Goal: Submit feedback/report problem: Provide input to the site owners about the experience or issues

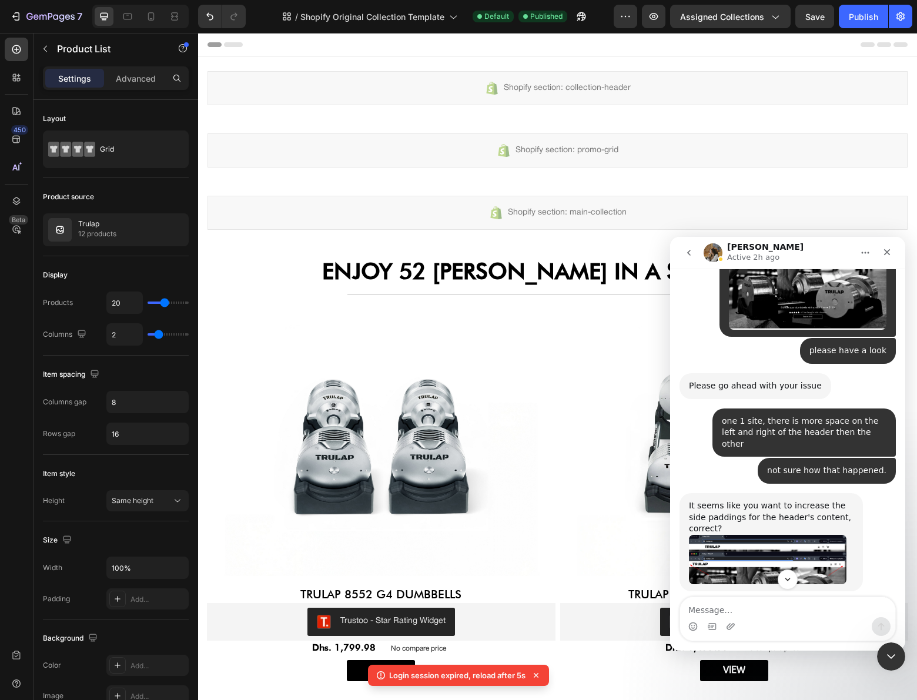
scroll to position [13291, 0]
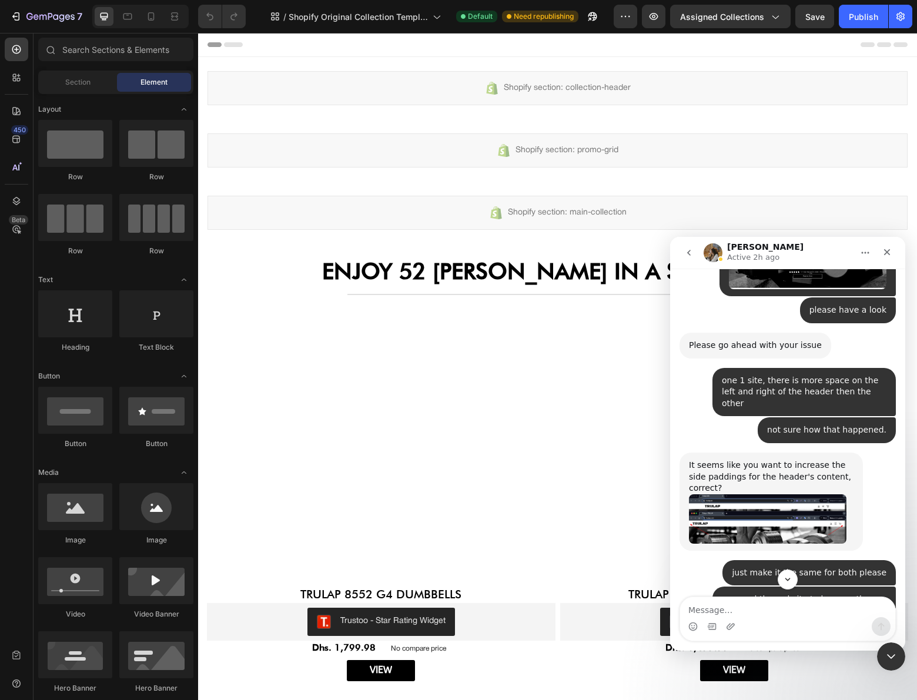
scroll to position [13354, 0]
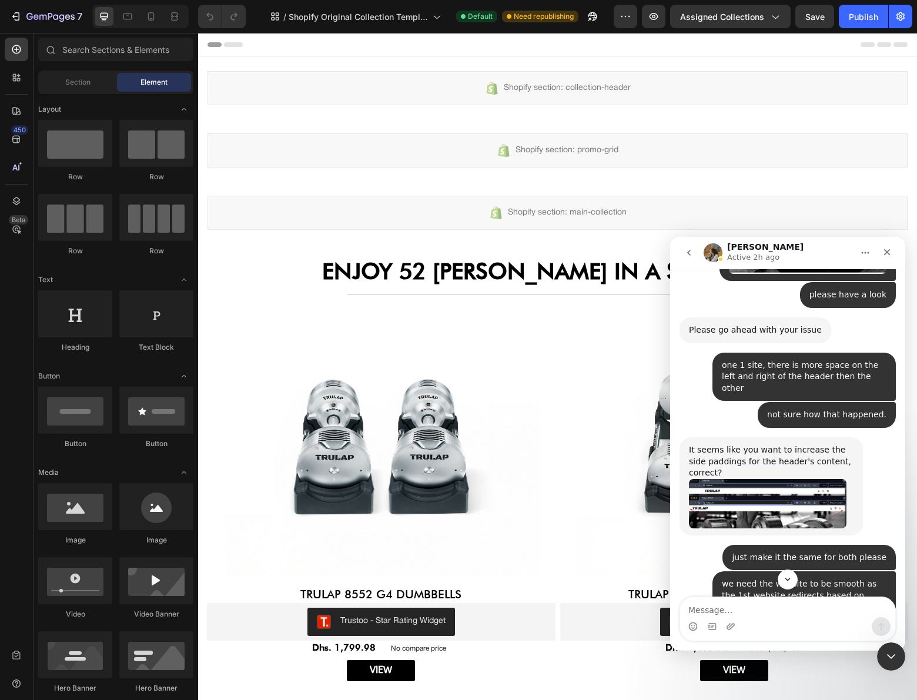
click at [788, 603] on textarea "Message…" at bounding box center [787, 607] width 215 height 20
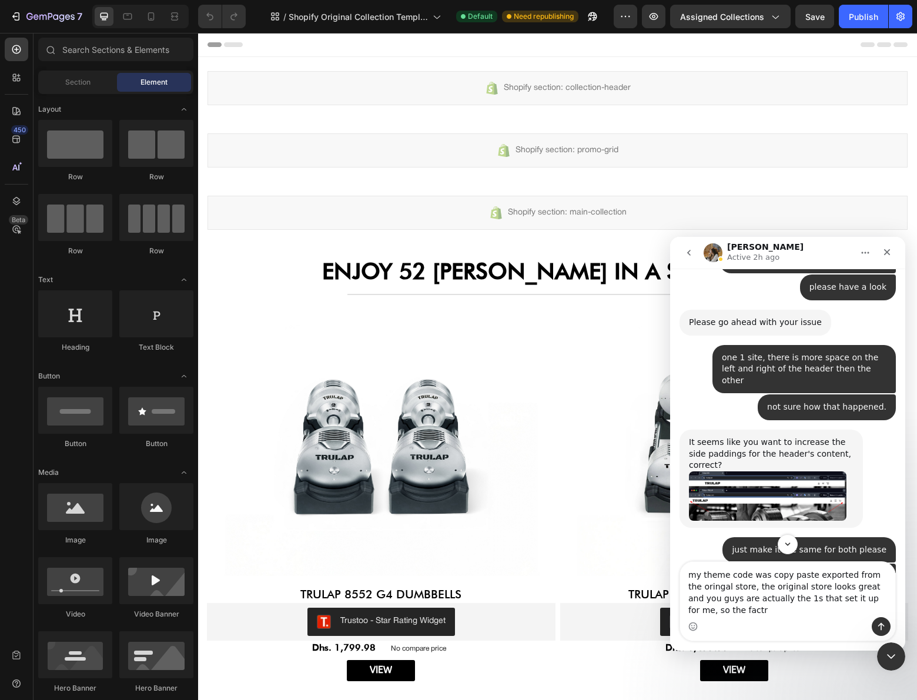
scroll to position [13370, 0]
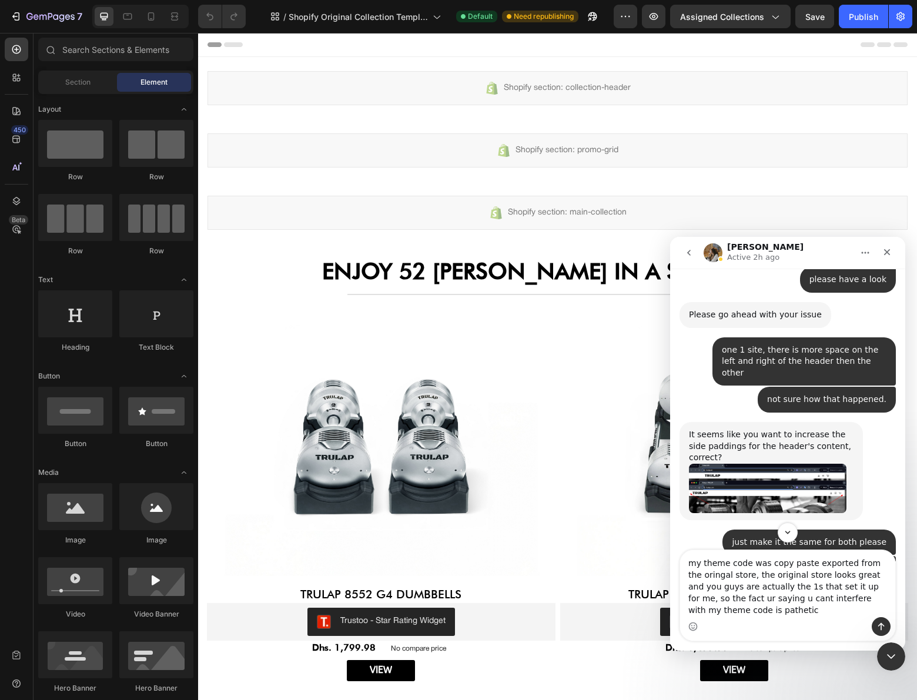
type textarea "my theme code was copy paste exported from the oringal store, the original stor…"
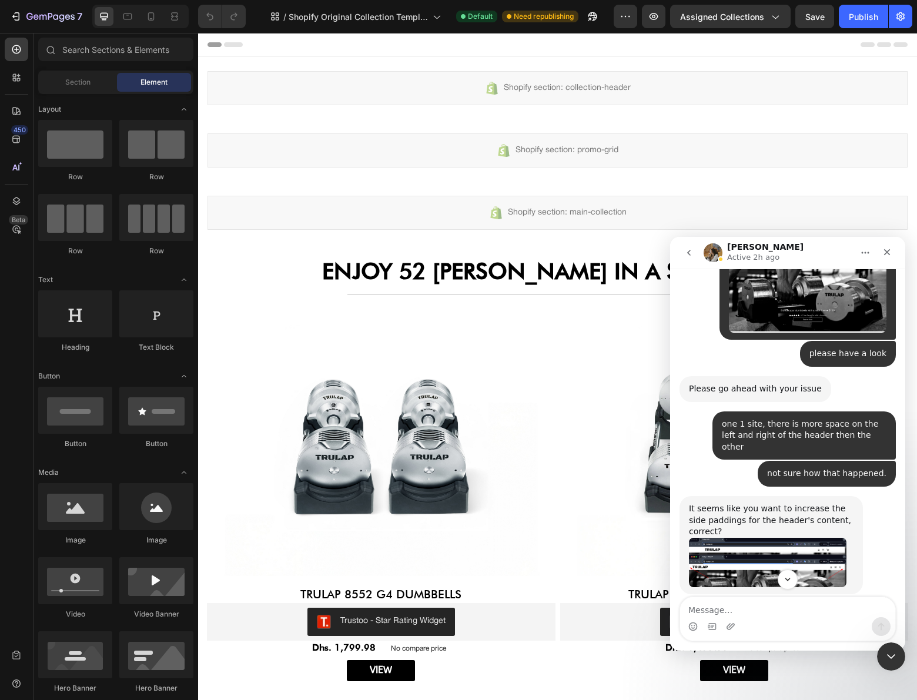
scroll to position [13235, 0]
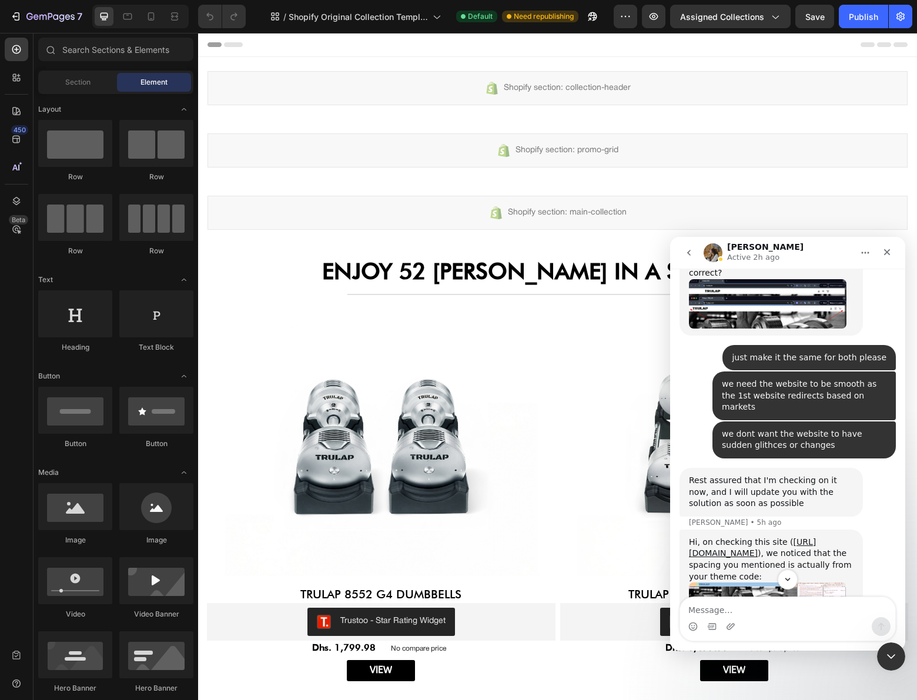
scroll to position [13661, 0]
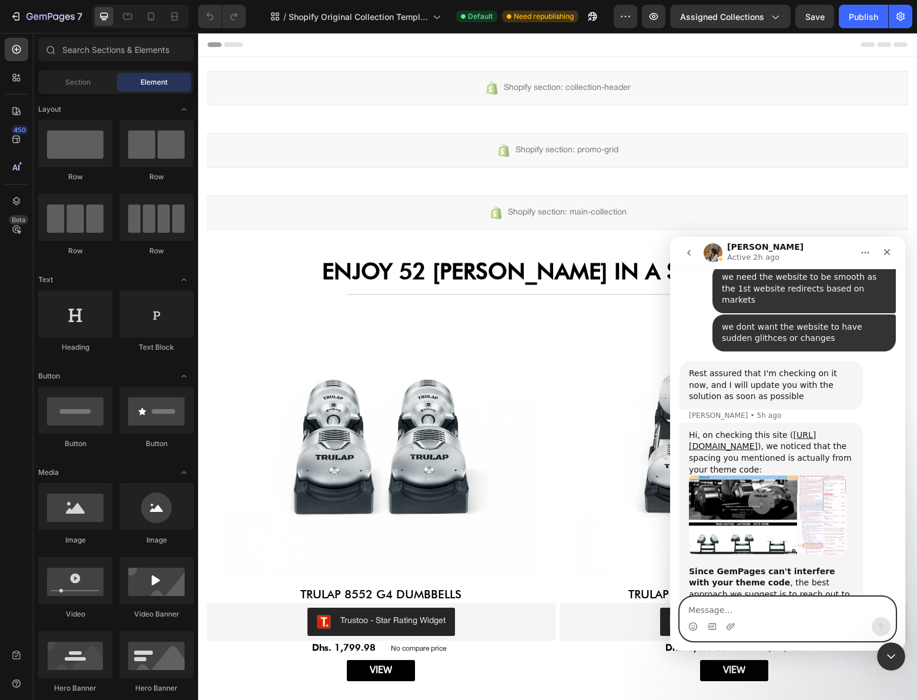
click at [800, 613] on textarea "Message…" at bounding box center [787, 607] width 215 height 20
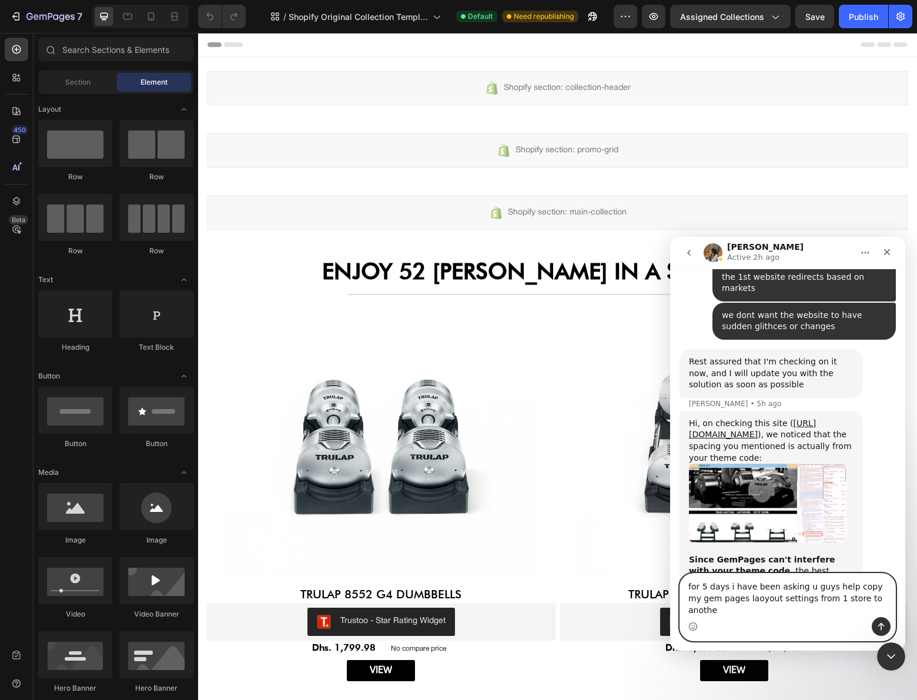
type textarea "for 5 days i have been asking u guys help copy my gem pages laoyout settings fr…"
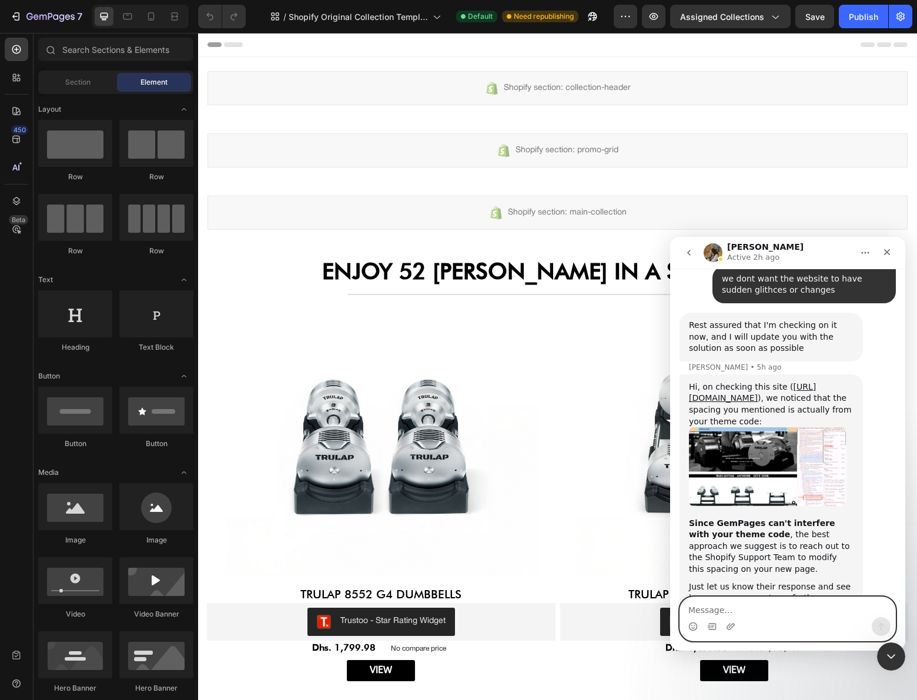
scroll to position [13711, 0]
click at [854, 609] on textarea "Message…" at bounding box center [787, 607] width 215 height 20
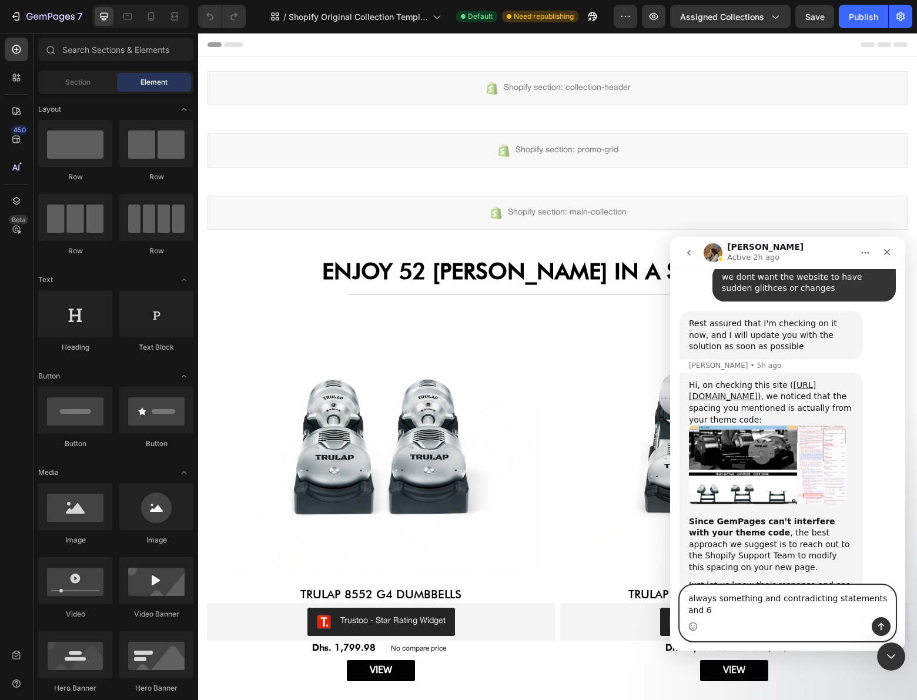
scroll to position [13723, 0]
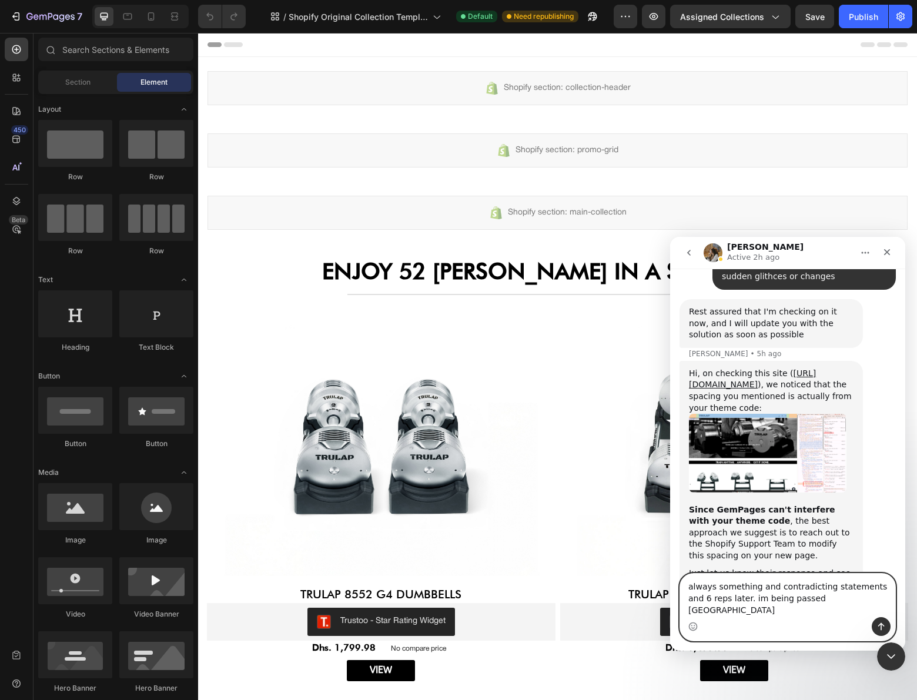
type textarea "always something and contradicting statements and 6 reps later. im being passed…"
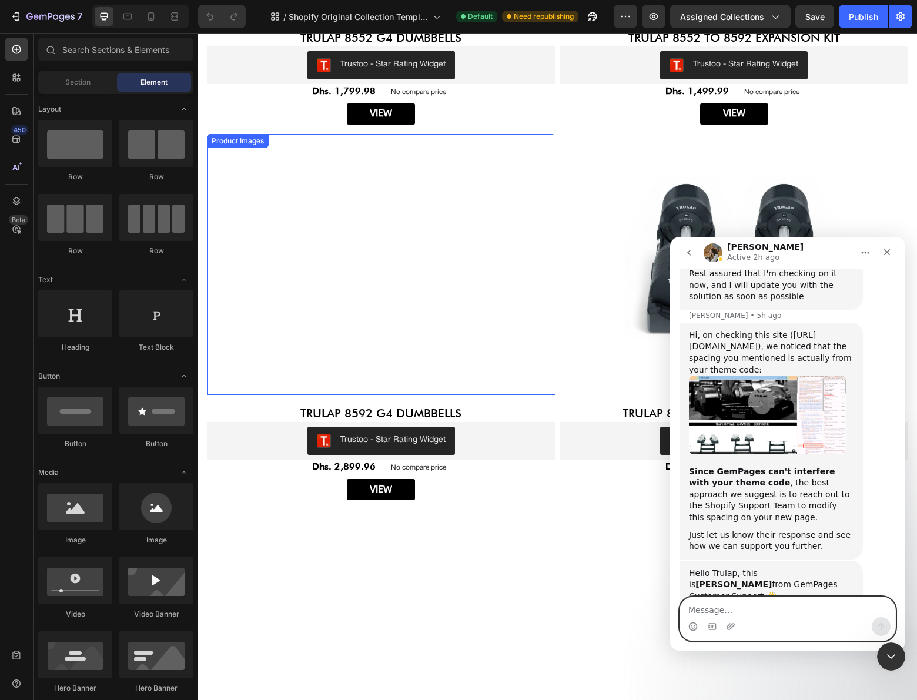
scroll to position [293, 0]
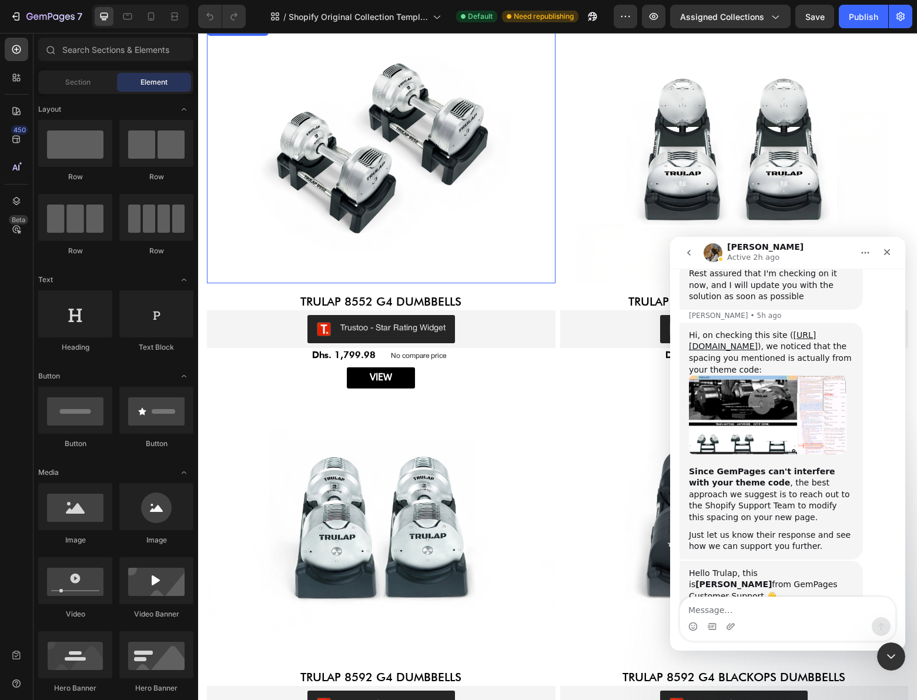
click at [370, 124] on img at bounding box center [381, 152] width 349 height 261
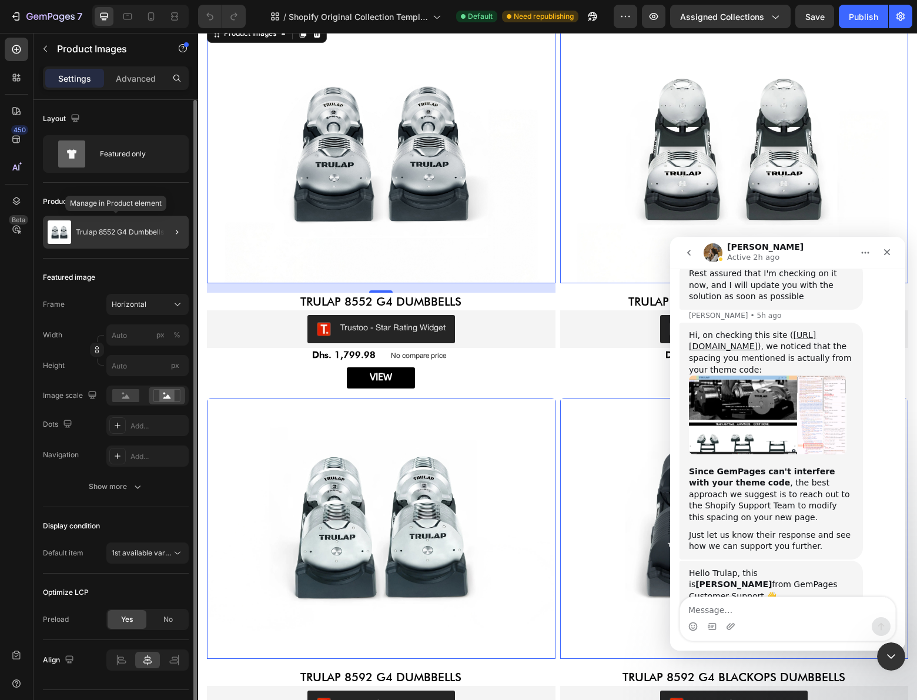
click at [146, 233] on p "Trulap 8552 G4 Dumbbells" at bounding box center [120, 232] width 88 height 8
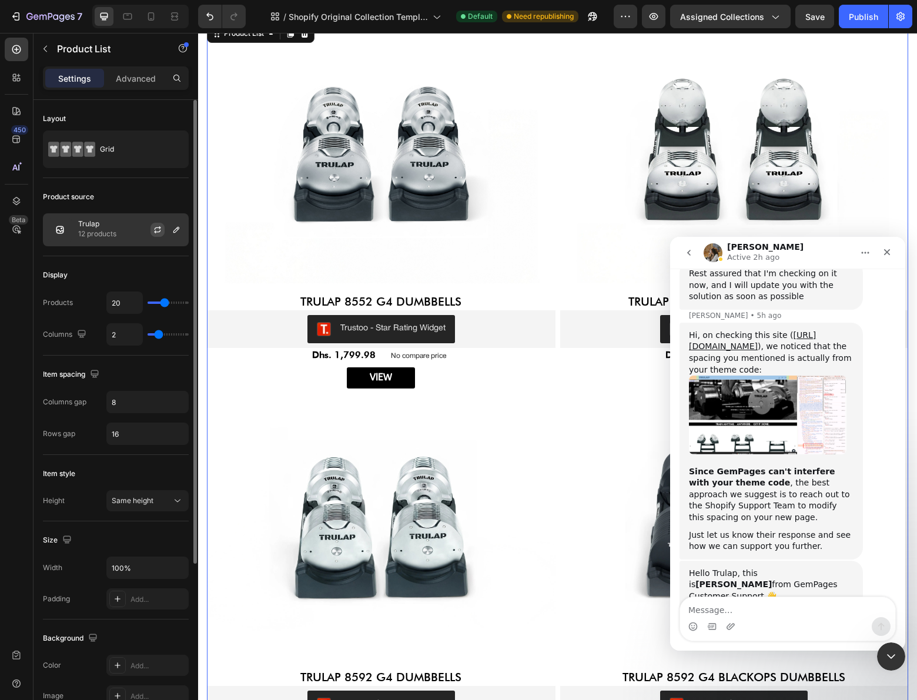
click at [163, 229] on button "button" at bounding box center [157, 230] width 14 height 14
click at [178, 230] on icon "button" at bounding box center [176, 229] width 9 height 9
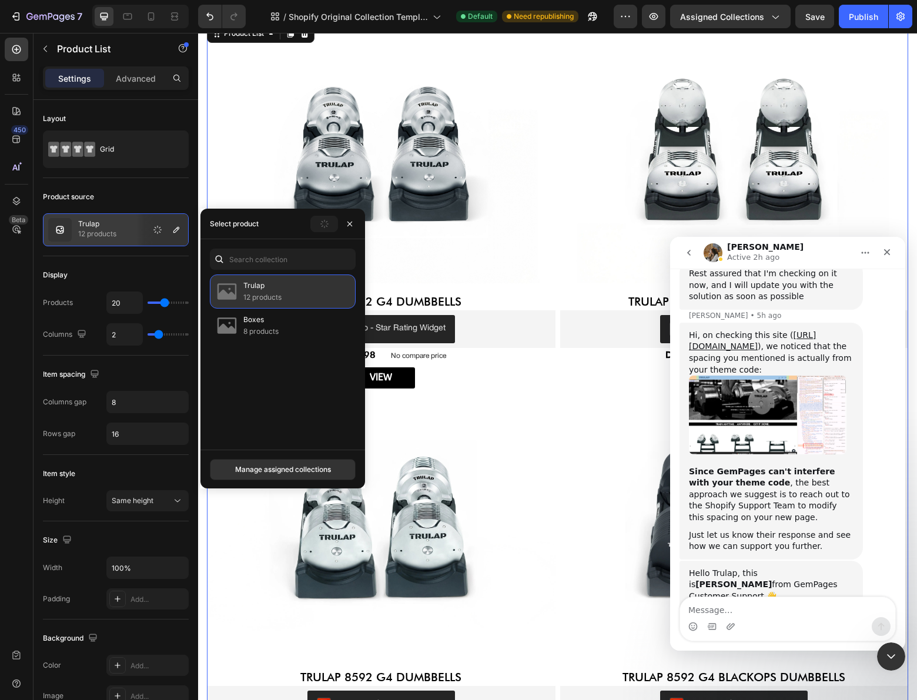
scroll to position [0, 0]
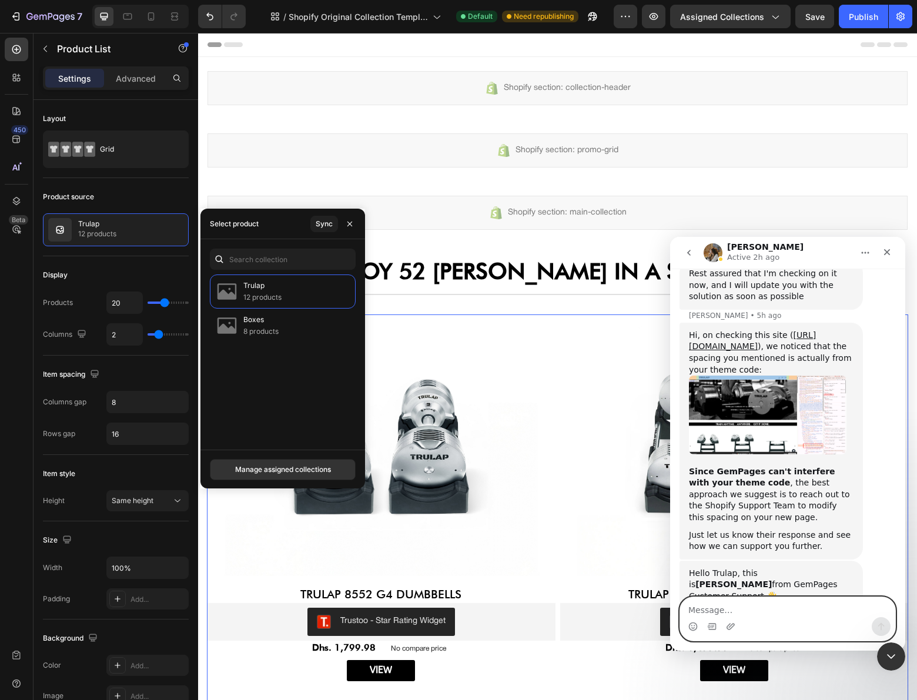
click at [829, 615] on textarea "Message…" at bounding box center [787, 607] width 215 height 20
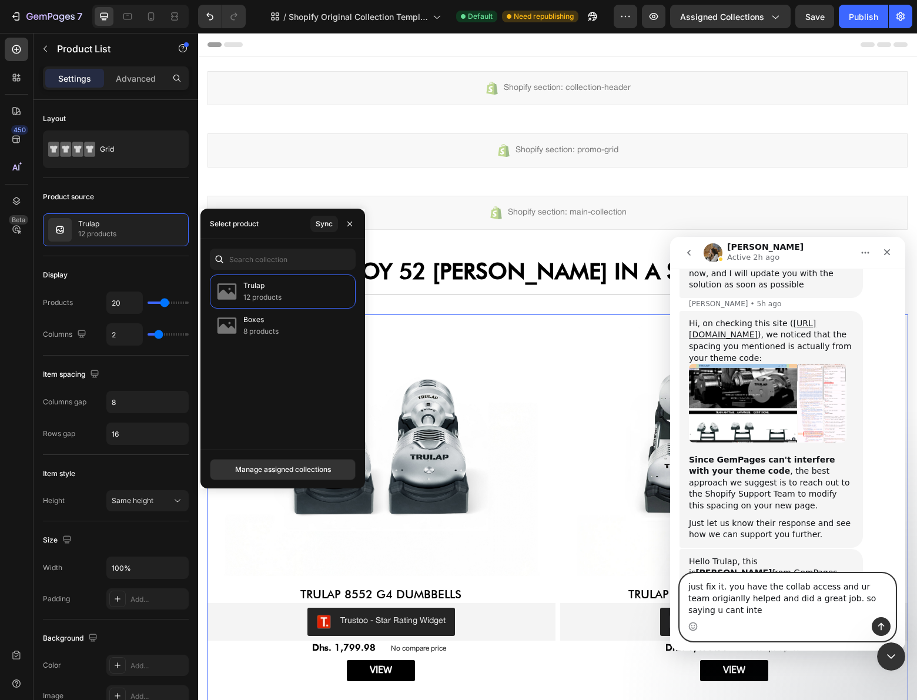
scroll to position [13785, 0]
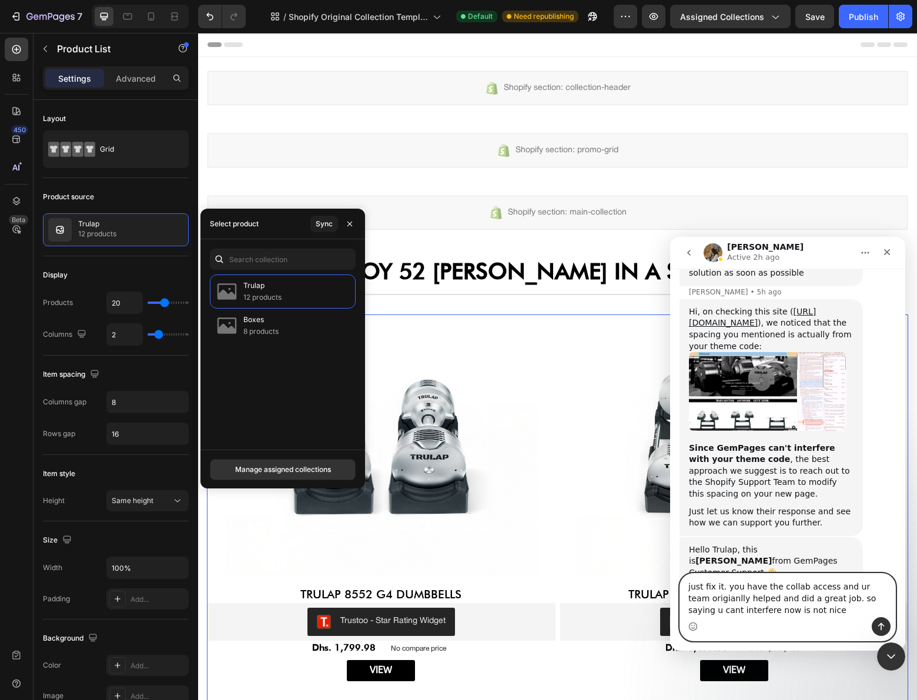
type textarea "just fix it. you have the collab access and ur team origianlly helped and did a…"
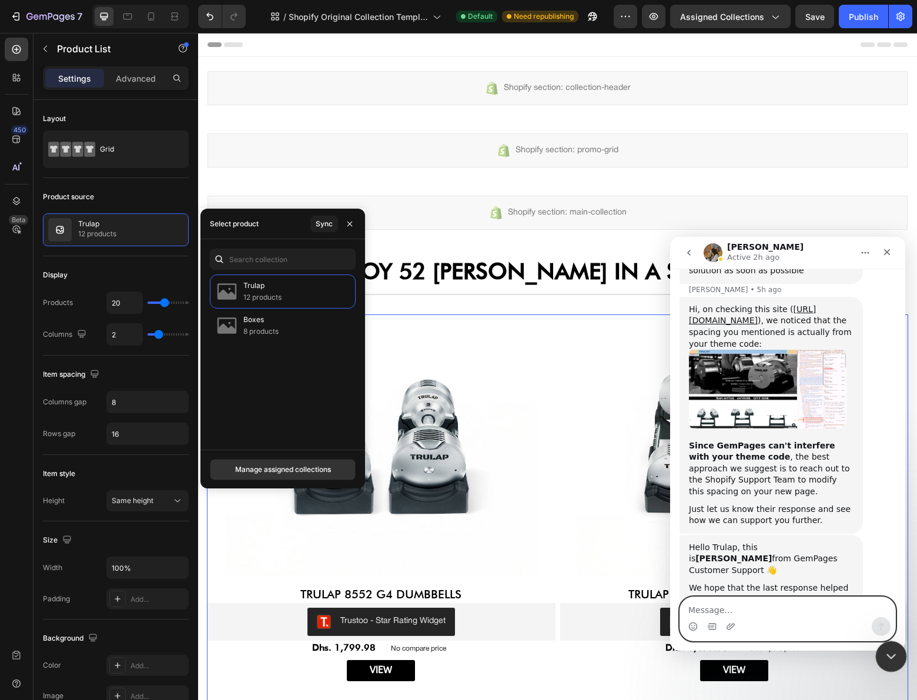
scroll to position [13858, 0]
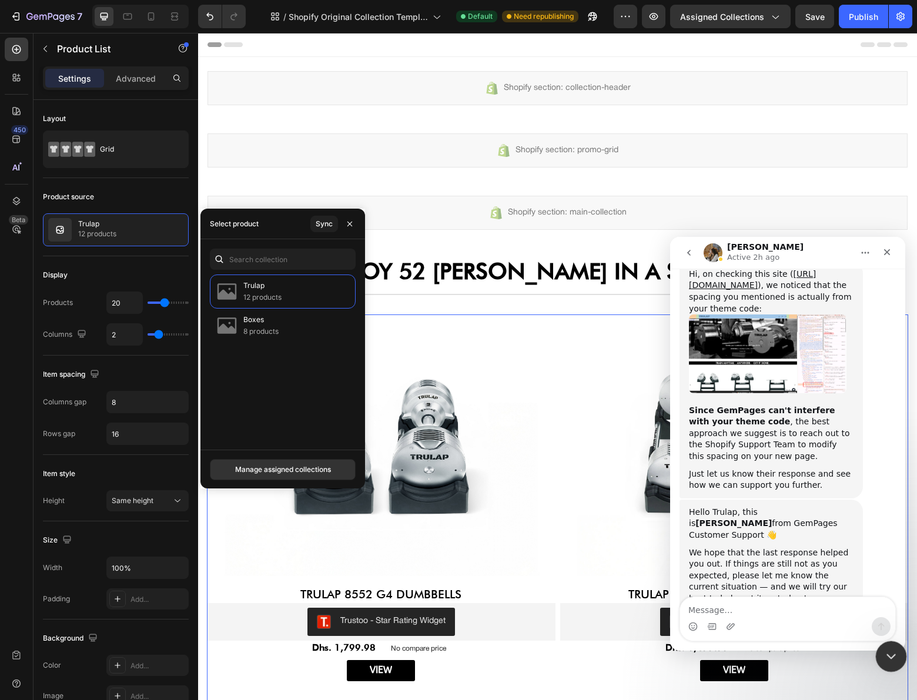
click at [883, 642] on div "Close Intercom Messenger" at bounding box center [889, 655] width 28 height 28
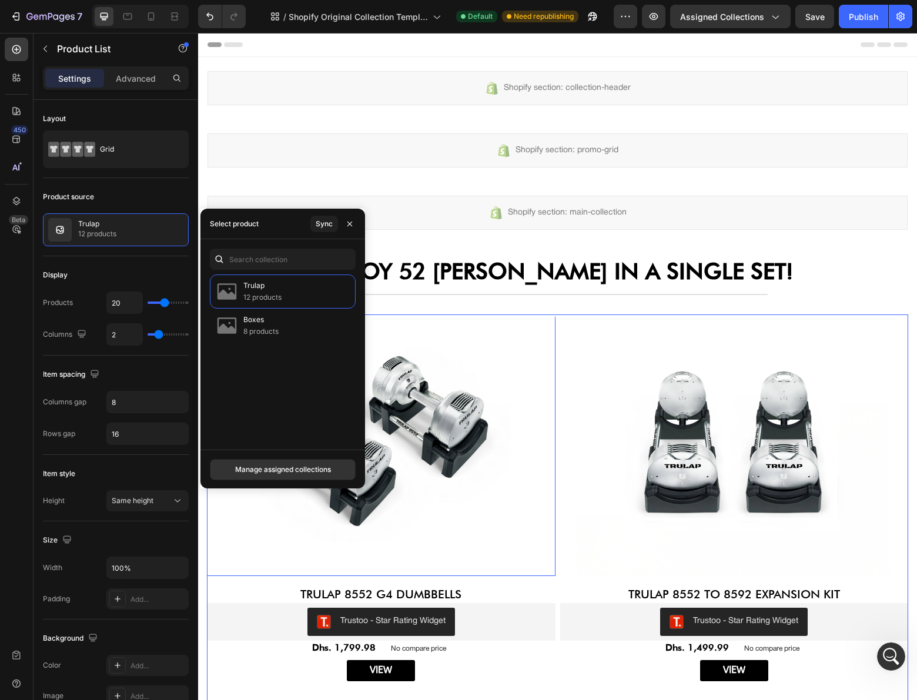
scroll to position [13846, 0]
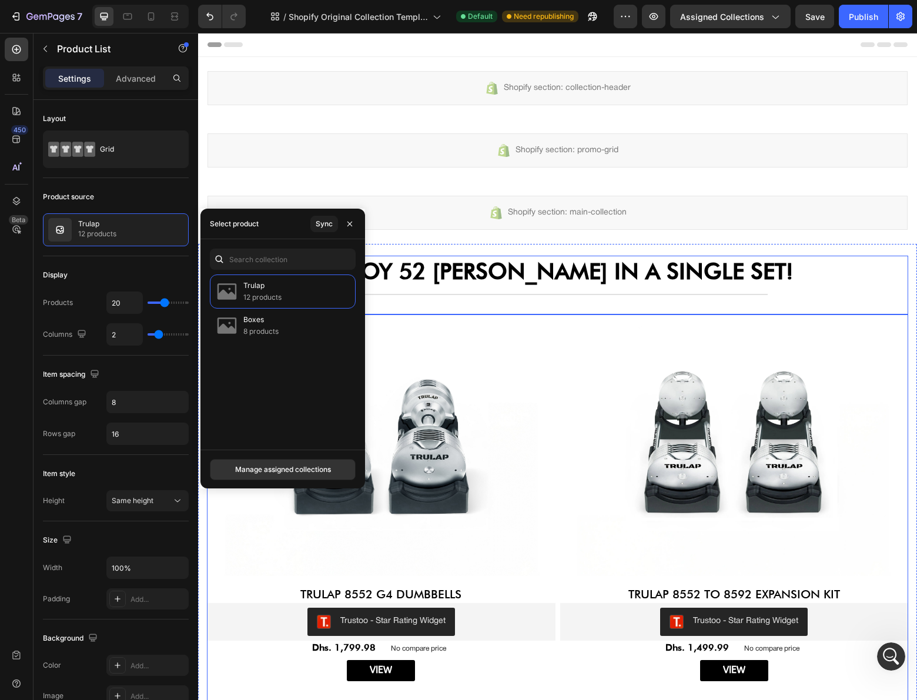
click at [521, 304] on div "ENJOY 52 DUMBBELLS IN A SINGLE SET! Heading Title Line" at bounding box center [557, 285] width 701 height 59
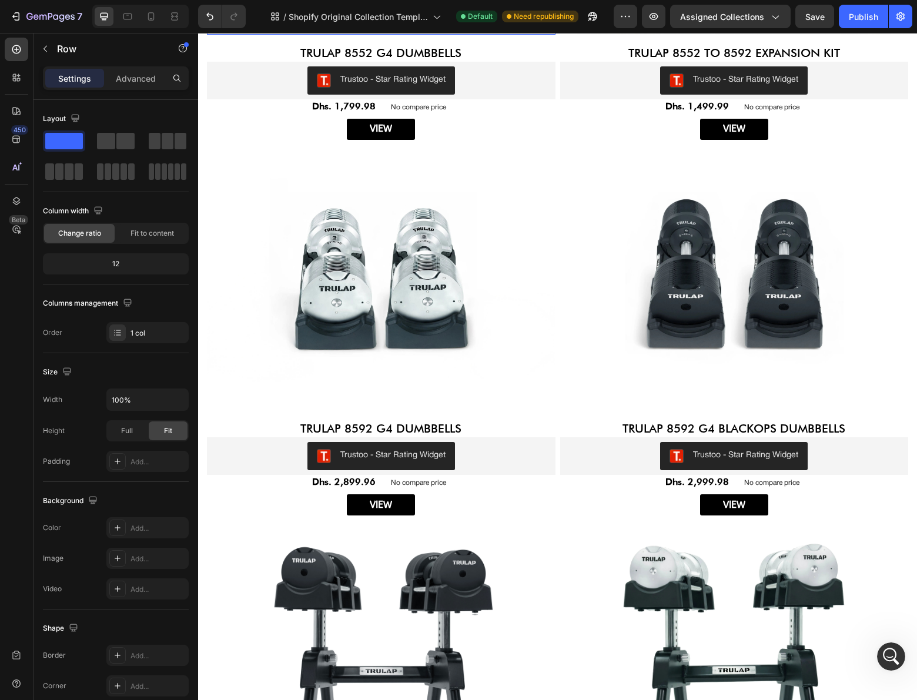
scroll to position [602, 0]
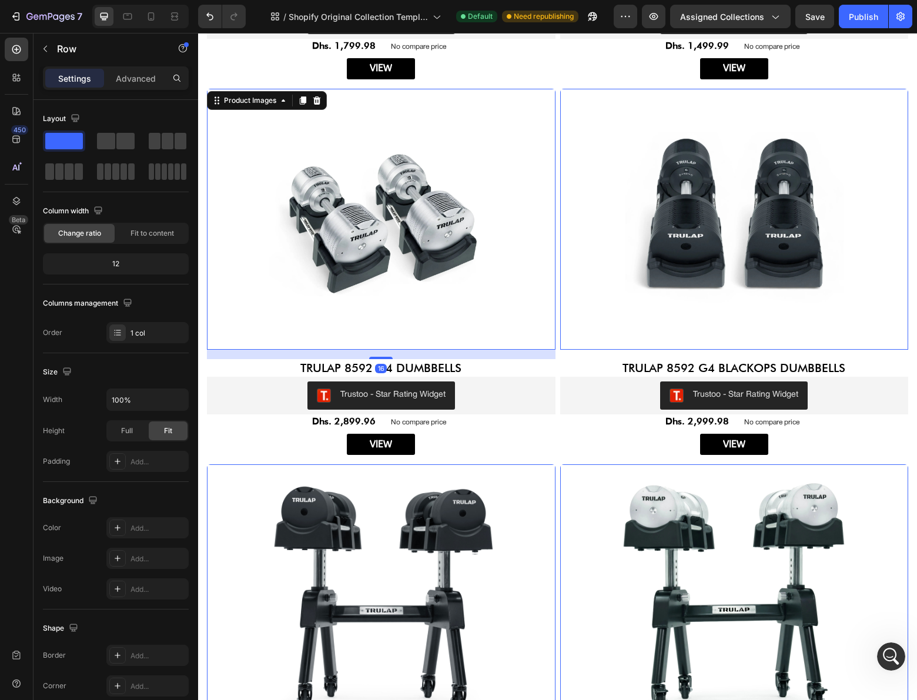
click at [396, 238] on img at bounding box center [381, 219] width 349 height 261
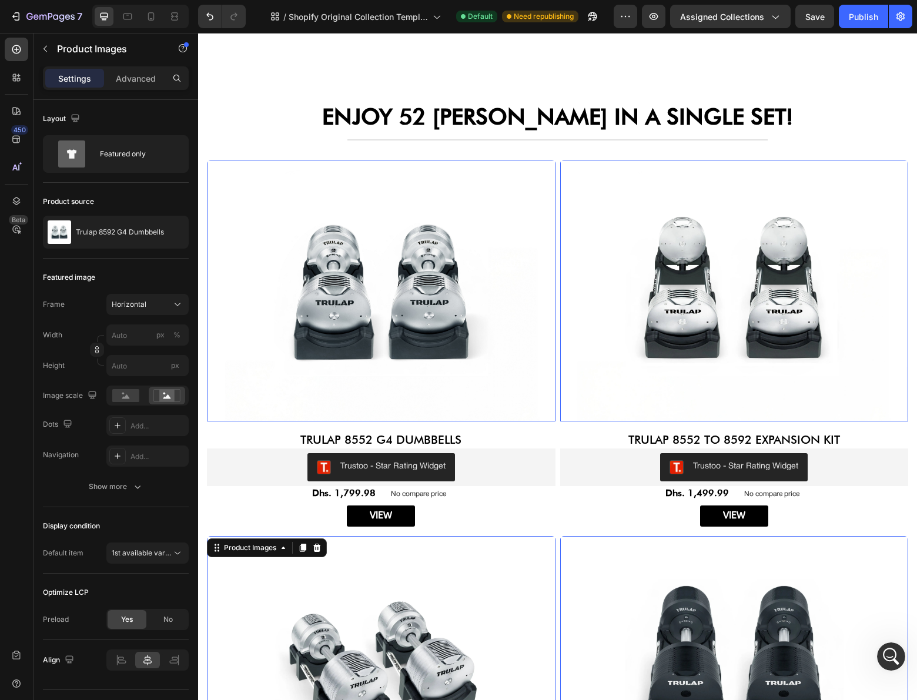
scroll to position [0, 0]
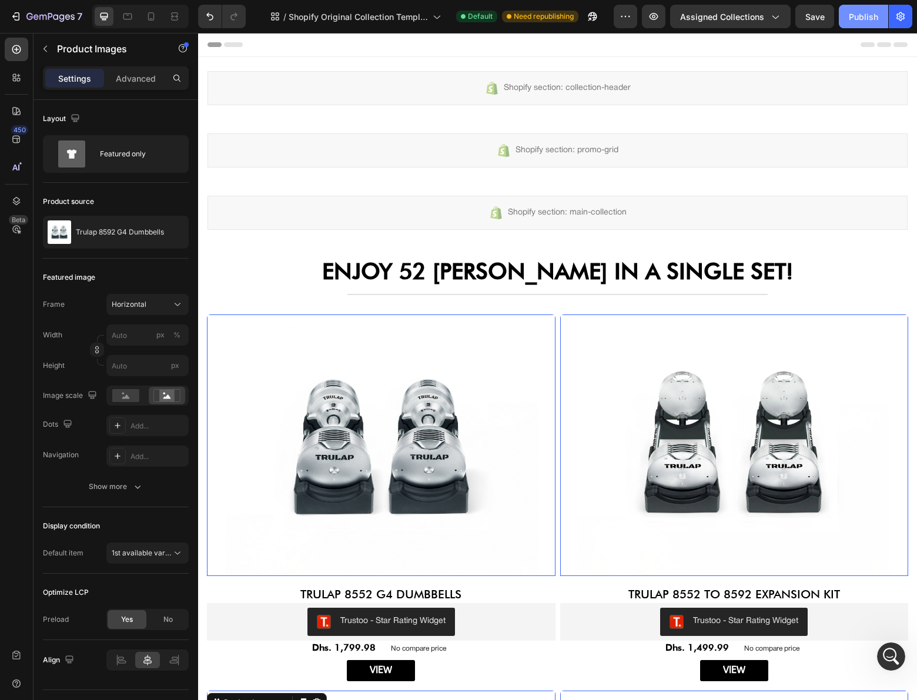
click at [853, 8] on button "Publish" at bounding box center [863, 17] width 49 height 24
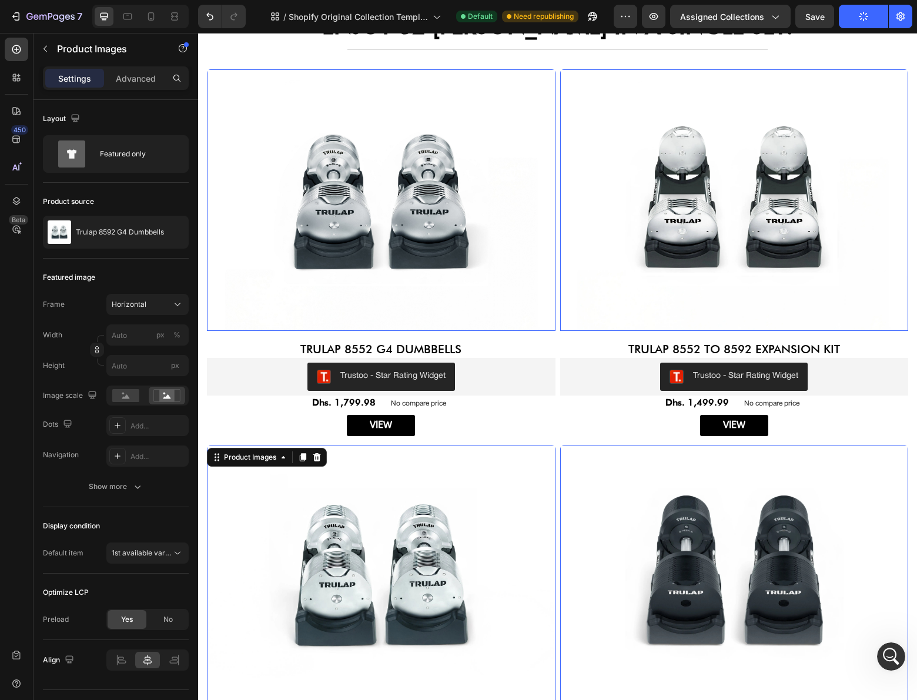
scroll to position [306, 0]
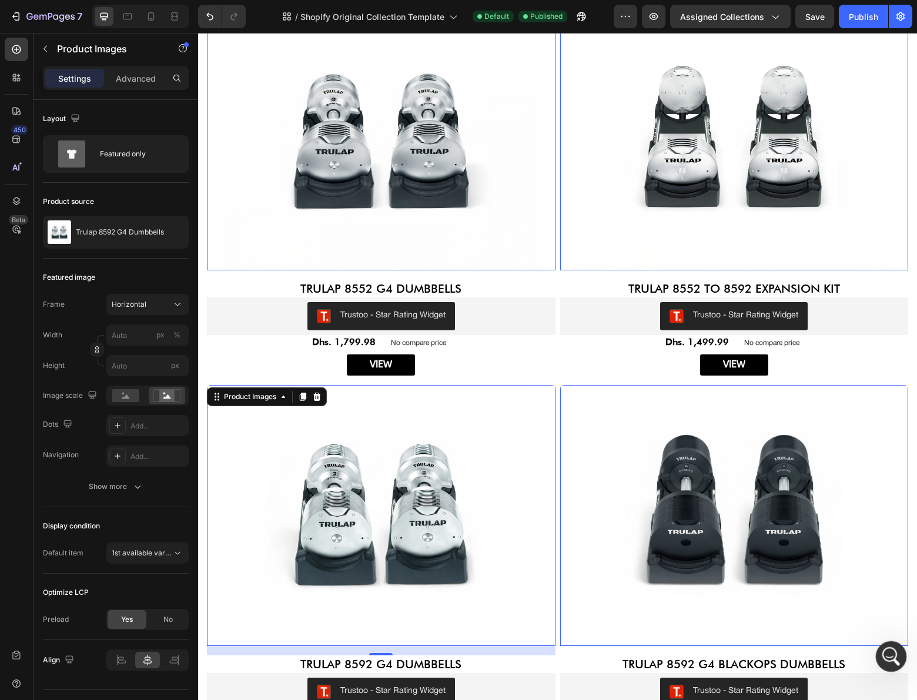
click at [884, 645] on div "Open Intercom Messenger" at bounding box center [889, 654] width 39 height 39
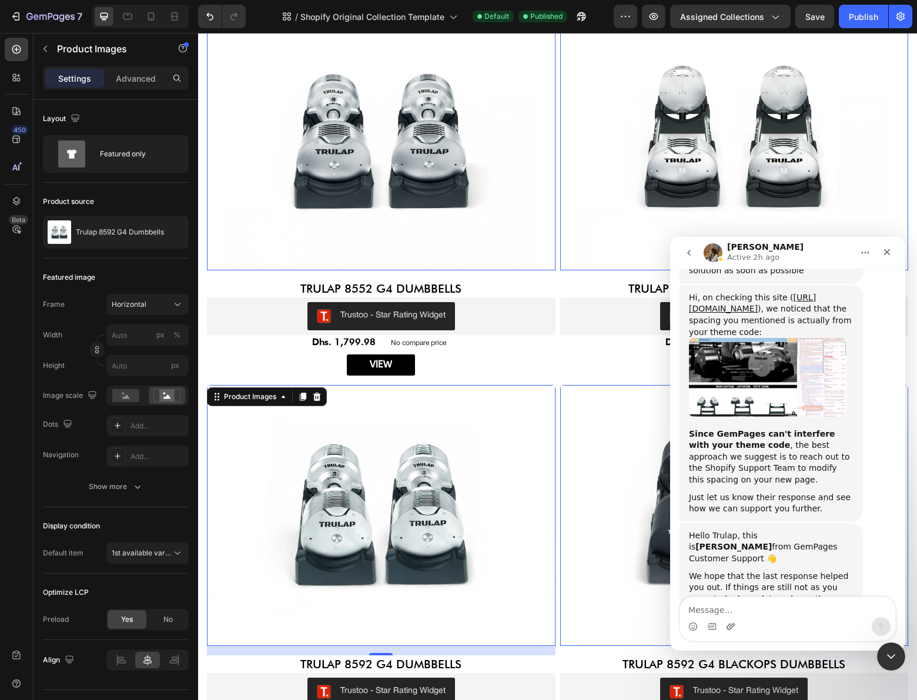
scroll to position [13846, 0]
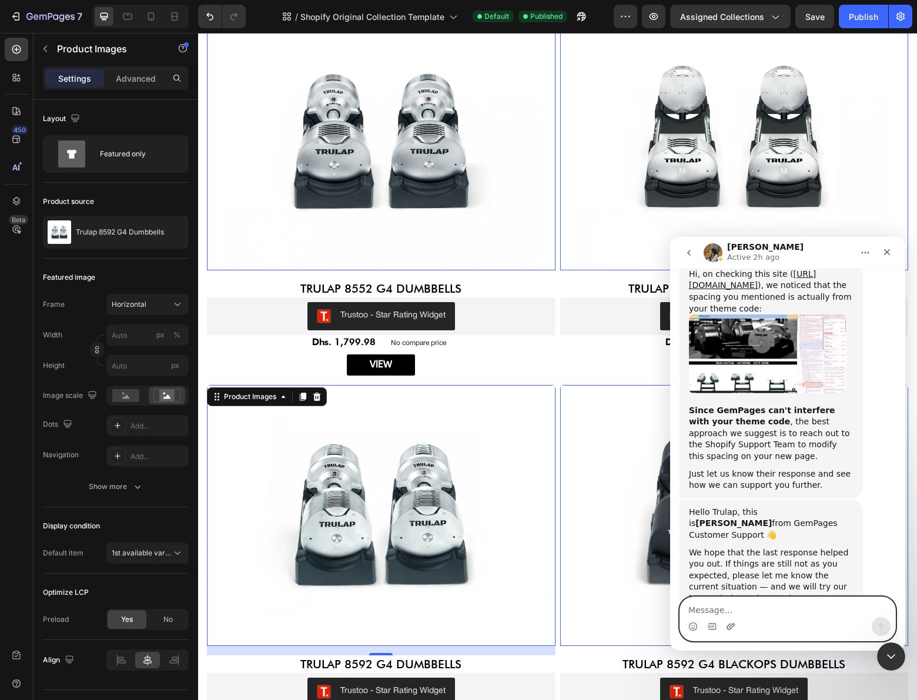
click at [732, 625] on icon "Upload attachment" at bounding box center [730, 626] width 9 height 9
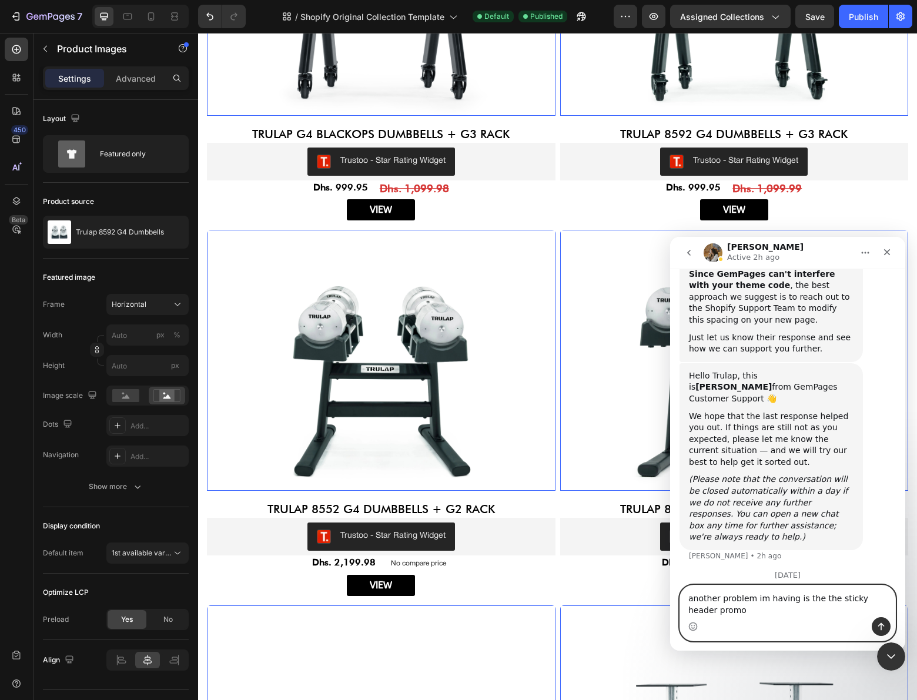
scroll to position [13994, 0]
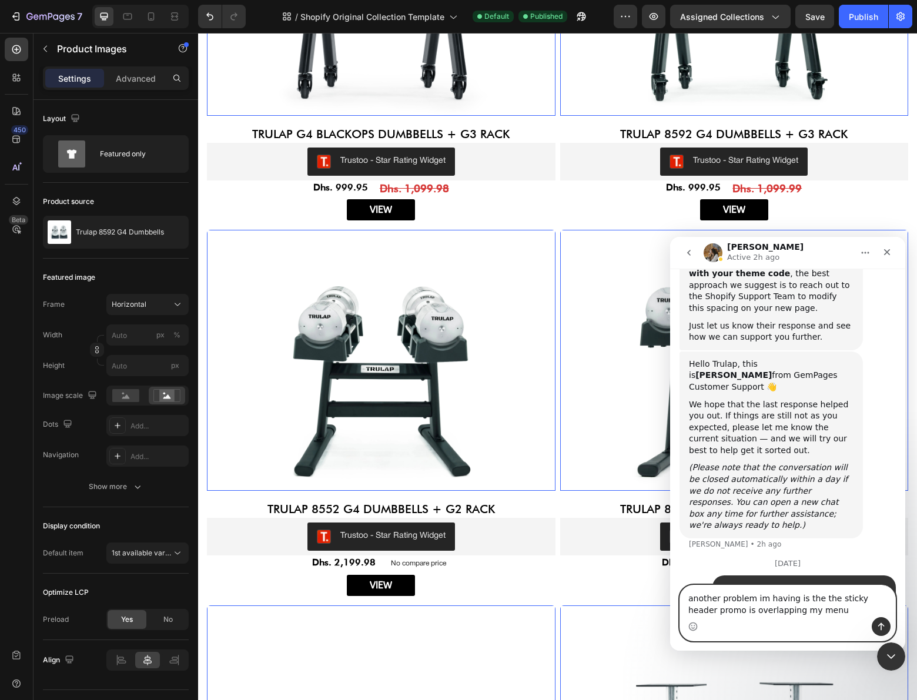
type textarea "another problem im having is the the sticky header promo is overlapping my menu,"
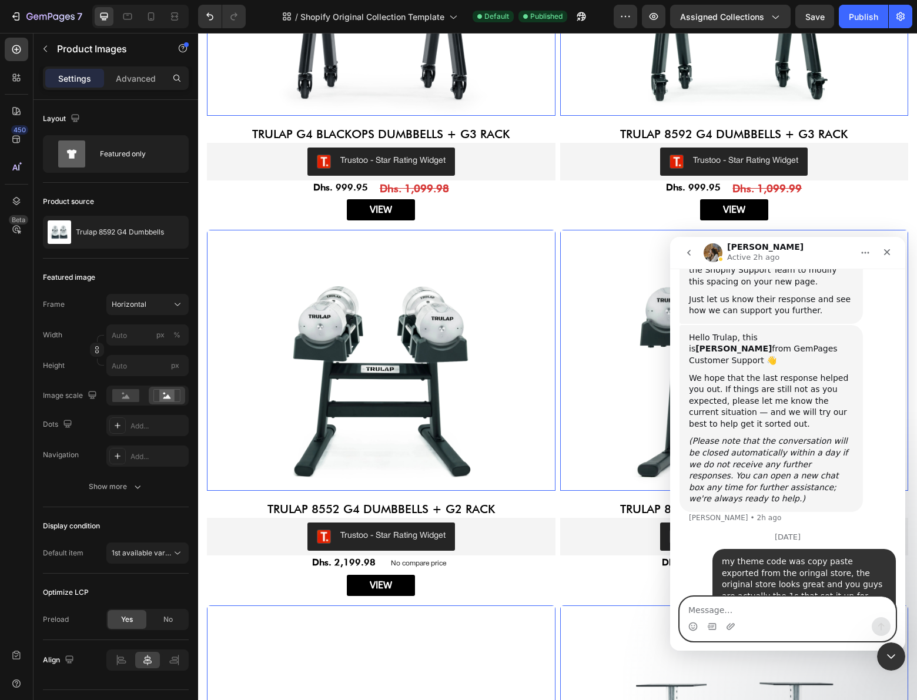
scroll to position [14021, 0]
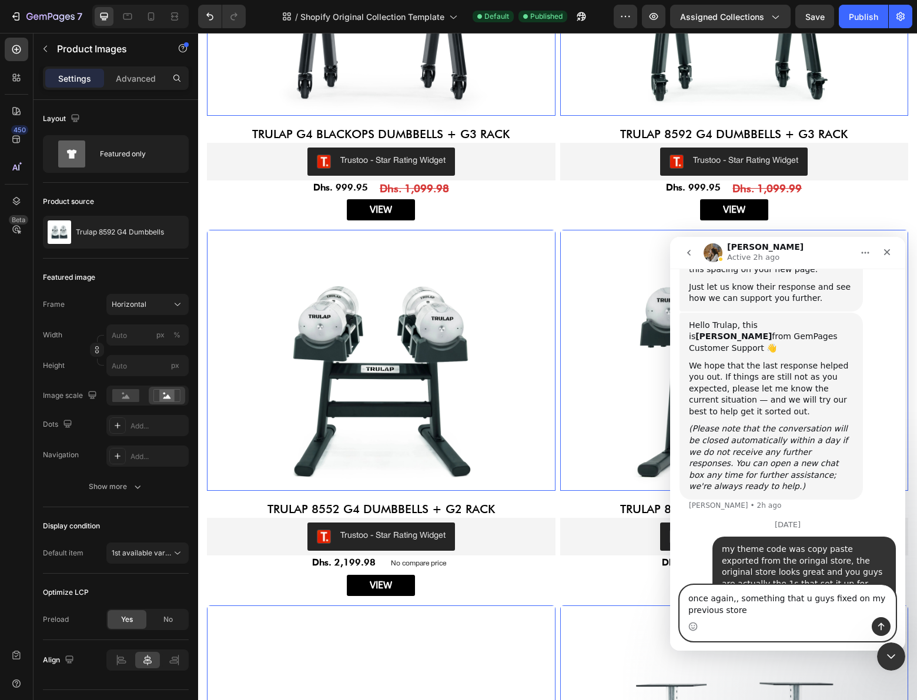
type textarea "once again,, something that u guys fixed on my previous store."
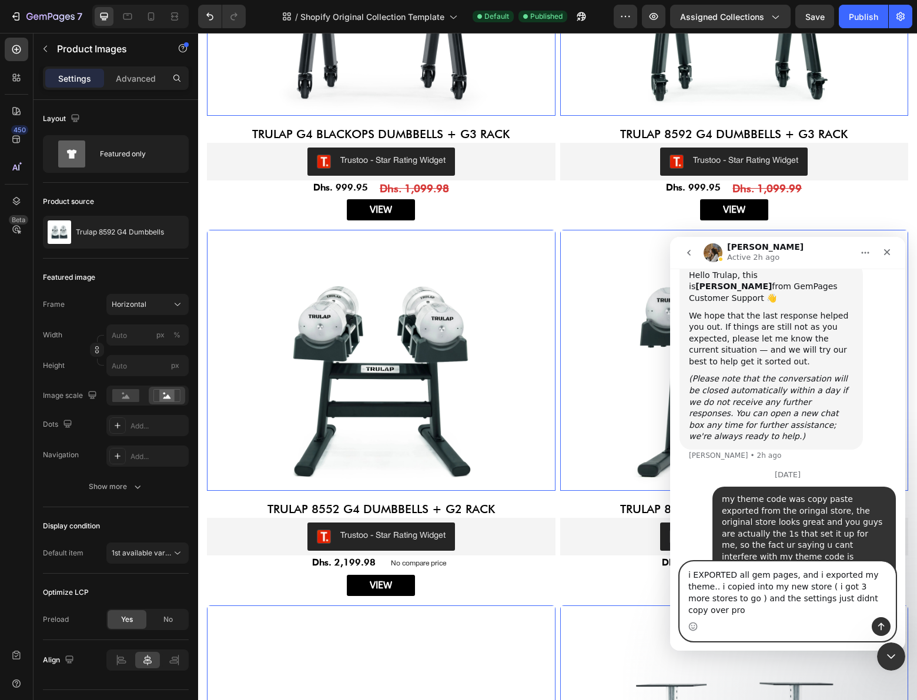
scroll to position [14121, 0]
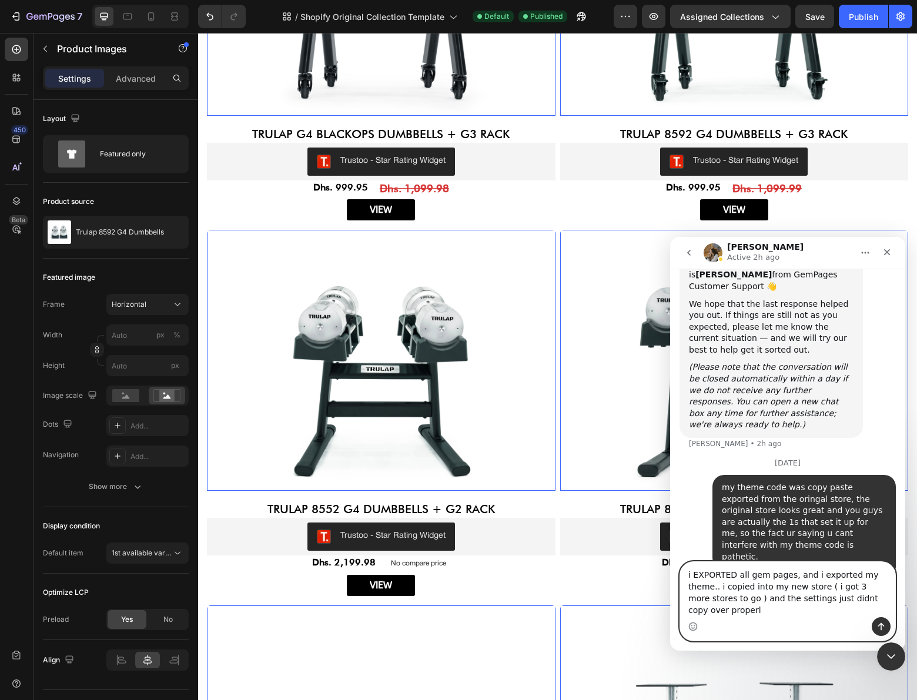
type textarea "i EXPORTED all gem pages, and i exported my theme.. i copied into my new store …"
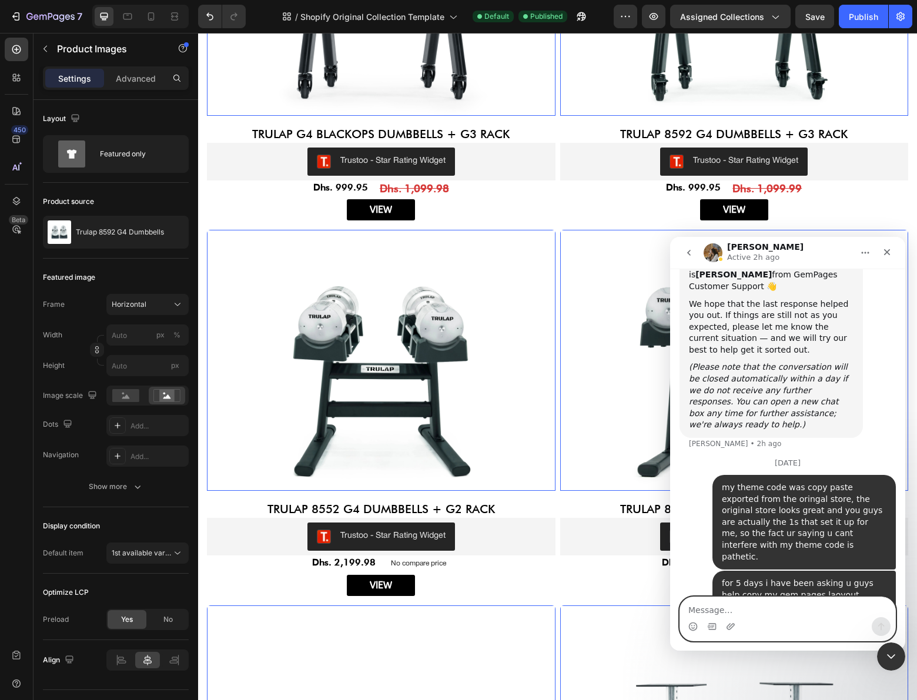
scroll to position [14147, 0]
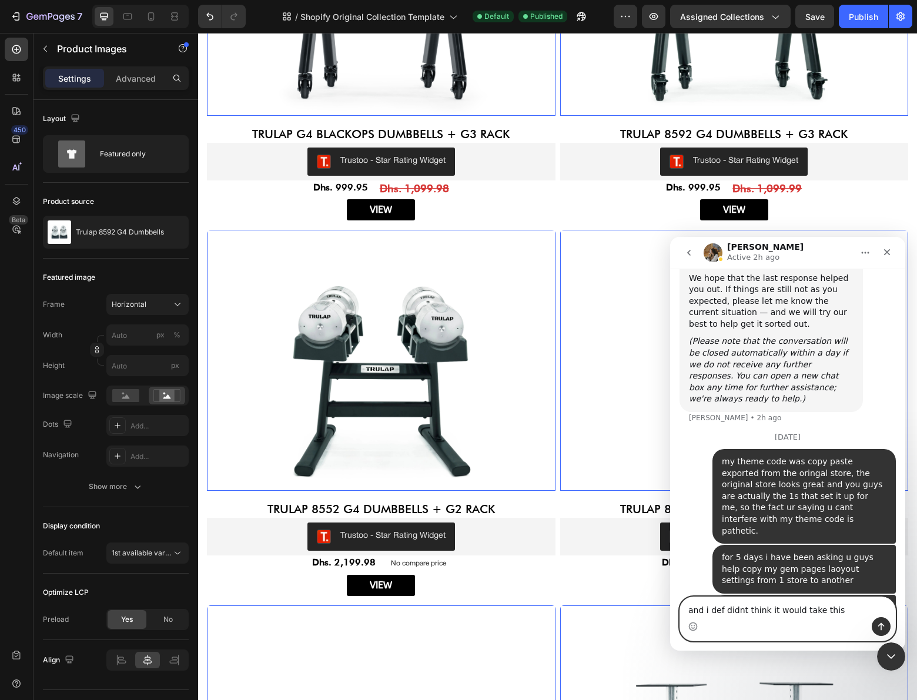
type textarea "and i def didnt think it would take this long"
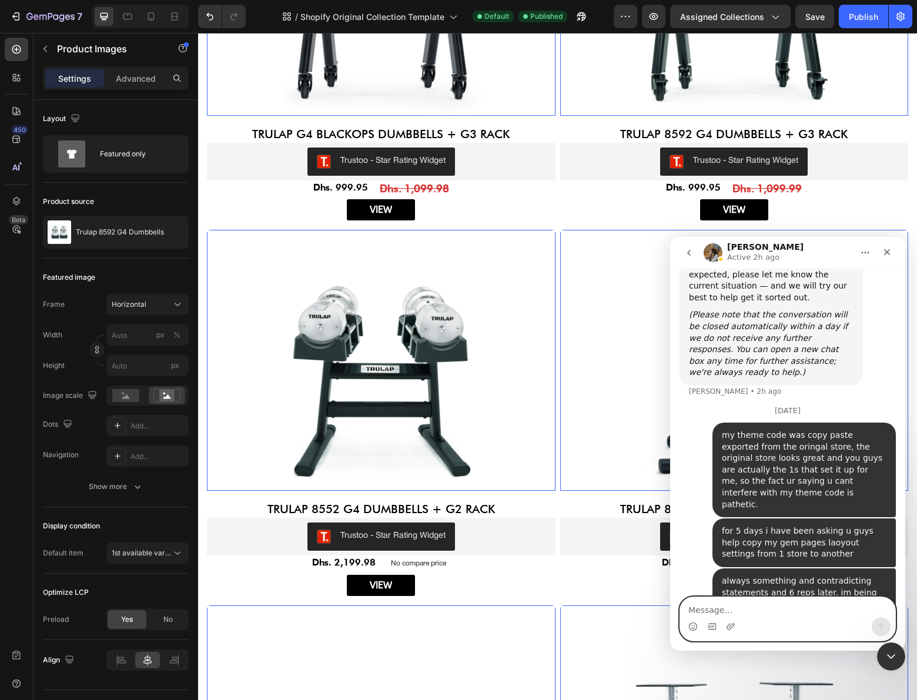
scroll to position [14174, 0]
